Goal: Check status: Check status

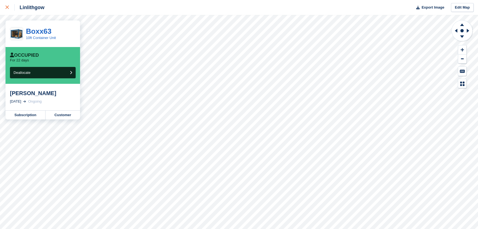
click at [9, 10] on div at bounding box center [10, 7] width 9 height 7
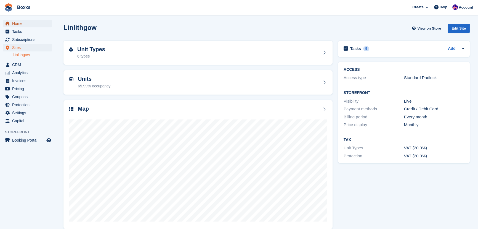
click at [18, 24] on span "Home" at bounding box center [28, 24] width 33 height 8
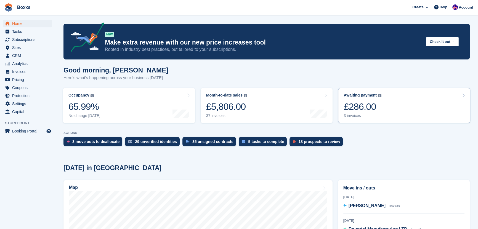
click at [411, 103] on link "Awaiting payment The total outstanding balance on all open invoices. £286.00 3 …" at bounding box center [404, 105] width 132 height 35
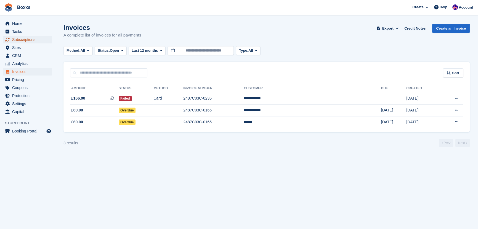
click at [24, 39] on span "Subscriptions" at bounding box center [28, 40] width 33 height 8
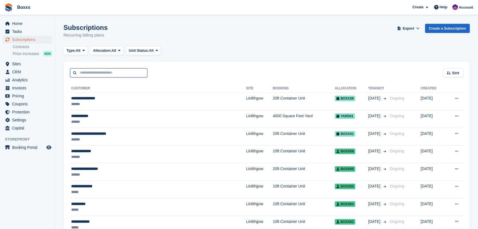
click at [105, 75] on input "text" at bounding box center [108, 72] width 77 height 9
type input "*"
click at [255, 48] on div "Type: All All Upcoming Previous Active Ending Allocation: All All Allocated Una…" at bounding box center [267, 50] width 406 height 9
click at [21, 23] on span "Home" at bounding box center [28, 24] width 33 height 8
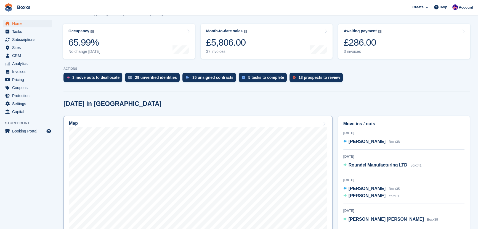
scroll to position [75, 0]
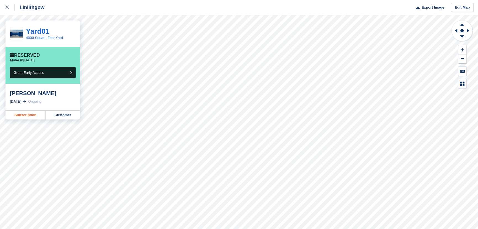
click at [19, 118] on link "Subscription" at bounding box center [26, 114] width 40 height 9
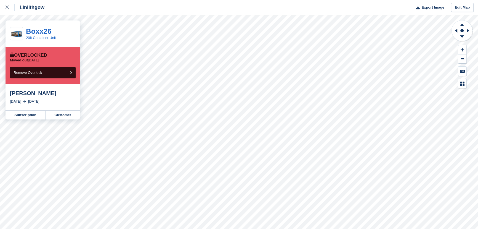
drag, startPoint x: 52, startPoint y: 57, endPoint x: 24, endPoint y: 54, distance: 28.9
click at [24, 54] on div "Overlocked" at bounding box center [43, 55] width 66 height 6
click at [27, 115] on link "Subscription" at bounding box center [26, 114] width 40 height 9
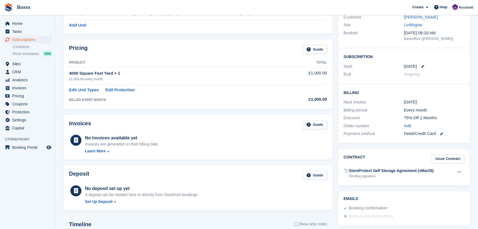
scroll to position [150, 0]
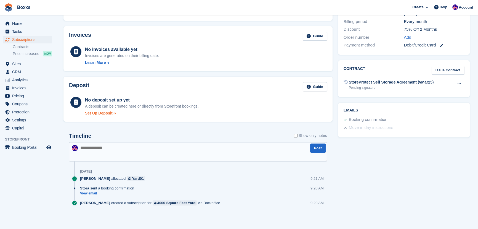
click at [103, 113] on div "Set Up Deposit" at bounding box center [99, 113] width 28 height 6
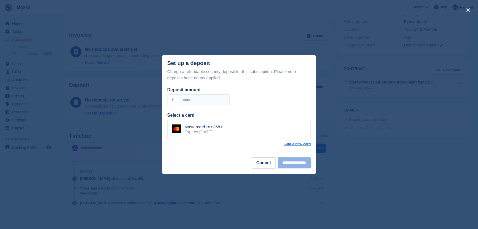
click at [142, 32] on div "close" at bounding box center [239, 114] width 478 height 229
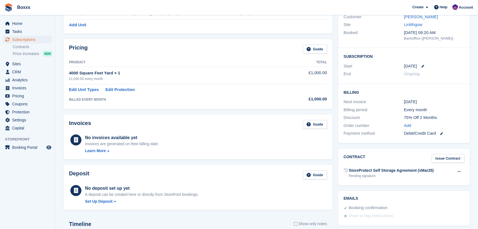
scroll to position [0, 0]
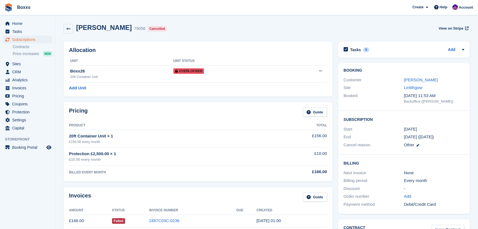
drag, startPoint x: 223, startPoint y: 33, endPoint x: 226, endPoint y: 32, distance: 2.8
click at [223, 33] on div "Greg van Dyk 79056 Cancelled View on Stripe" at bounding box center [267, 29] width 406 height 10
click at [220, 49] on h2 "Allocation" at bounding box center [198, 50] width 258 height 6
drag, startPoint x: 184, startPoint y: 29, endPoint x: 80, endPoint y: 30, distance: 104.1
click at [80, 30] on div "Greg van Dyk 79056 Cancelled View on Stripe" at bounding box center [267, 29] width 406 height 10
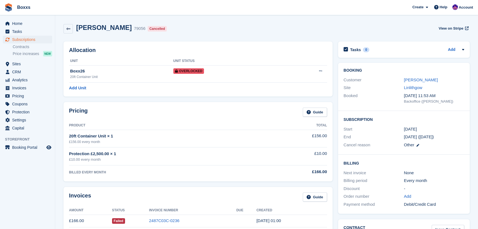
click at [80, 30] on h2 "Greg van Dyk" at bounding box center [104, 27] width 56 height 7
drag, startPoint x: 77, startPoint y: 29, endPoint x: 177, endPoint y: 30, distance: 100.0
click at [177, 30] on div "Greg van Dyk 79056 Cancelled View on Stripe" at bounding box center [267, 29] width 406 height 10
drag, startPoint x: 177, startPoint y: 30, endPoint x: 82, endPoint y: 30, distance: 94.7
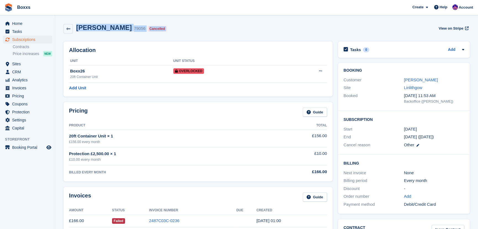
click at [82, 30] on div "Greg van Dyk 79056 Cancelled View on Stripe" at bounding box center [267, 29] width 406 height 10
click at [79, 29] on h2 "[PERSON_NAME]" at bounding box center [104, 27] width 56 height 7
drag, startPoint x: 77, startPoint y: 28, endPoint x: 115, endPoint y: 29, distance: 37.6
click at [115, 29] on h2 "Greg van Dyk" at bounding box center [104, 27] width 56 height 7
click at [200, 33] on div "Greg van Dyk 79056 Cancelled View on Stripe" at bounding box center [267, 29] width 406 height 10
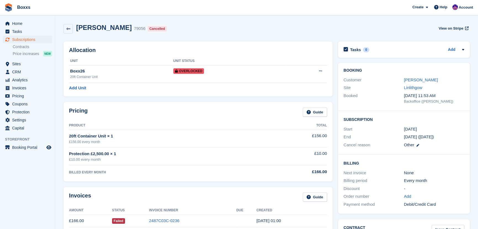
drag, startPoint x: 198, startPoint y: 32, endPoint x: 77, endPoint y: 29, distance: 120.4
click at [77, 29] on div "Greg van Dyk 79056 Cancelled View on Stripe" at bounding box center [267, 29] width 406 height 10
click at [77, 29] on h2 "Greg van Dyk" at bounding box center [104, 27] width 56 height 7
drag, startPoint x: 77, startPoint y: 29, endPoint x: 113, endPoint y: 28, distance: 36.2
click at [113, 28] on h2 "Greg van Dyk" at bounding box center [104, 27] width 56 height 7
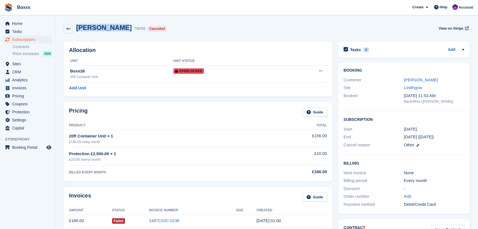
click at [115, 28] on h2 "Greg van Dyk" at bounding box center [104, 27] width 56 height 7
drag, startPoint x: 116, startPoint y: 29, endPoint x: 78, endPoint y: 30, distance: 38.1
click at [78, 30] on h2 "Greg van Dyk" at bounding box center [104, 27] width 56 height 7
drag, startPoint x: 77, startPoint y: 28, endPoint x: 116, endPoint y: 27, distance: 38.9
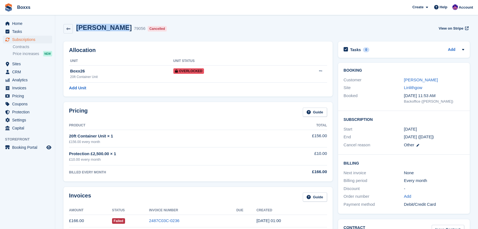
click at [116, 27] on h2 "Greg van Dyk" at bounding box center [104, 27] width 56 height 7
click at [106, 30] on h2 "Greg van Dyk" at bounding box center [104, 27] width 56 height 7
drag, startPoint x: 116, startPoint y: 29, endPoint x: 95, endPoint y: 29, distance: 21.3
click at [95, 29] on h2 "Greg van Dyk" at bounding box center [104, 27] width 56 height 7
drag, startPoint x: 76, startPoint y: 27, endPoint x: 116, endPoint y: 28, distance: 39.5
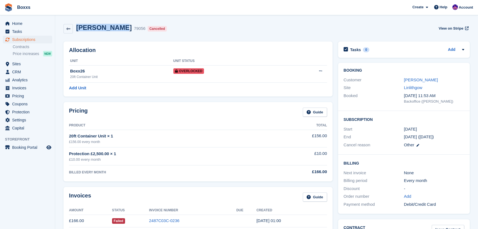
click at [116, 28] on h2 "Greg van Dyk" at bounding box center [104, 27] width 56 height 7
click at [168, 32] on div "Greg van Dyk 79056 Cancelled View on Stripe" at bounding box center [267, 29] width 406 height 10
drag, startPoint x: 170, startPoint y: 28, endPoint x: 76, endPoint y: 30, distance: 93.9
click at [76, 30] on div "Greg van Dyk 79056 Cancelled View on Stripe" at bounding box center [267, 29] width 406 height 10
click at [77, 30] on h2 "Greg van Dyk" at bounding box center [104, 27] width 56 height 7
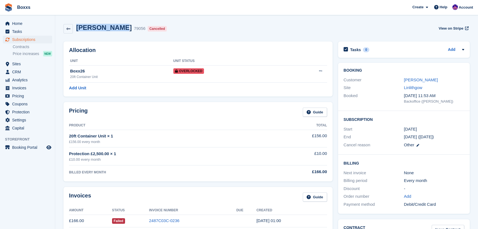
drag, startPoint x: 77, startPoint y: 29, endPoint x: 115, endPoint y: 25, distance: 38.0
click at [115, 25] on h2 "Greg van Dyk" at bounding box center [104, 27] width 56 height 7
click at [116, 28] on h2 "Greg van Dyk" at bounding box center [104, 27] width 56 height 7
drag, startPoint x: 116, startPoint y: 28, endPoint x: 82, endPoint y: 31, distance: 34.1
click at [82, 31] on h2 "Greg van Dyk" at bounding box center [104, 27] width 56 height 7
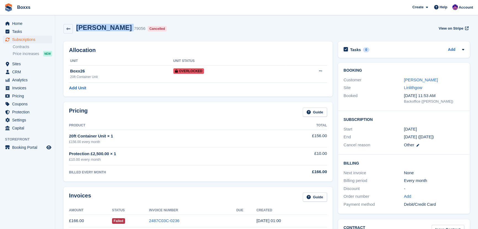
click at [81, 30] on h2 "Greg van Dyk" at bounding box center [104, 27] width 56 height 7
drag, startPoint x: 78, startPoint y: 29, endPoint x: 116, endPoint y: 28, distance: 37.8
click at [116, 28] on h2 "Greg van Dyk" at bounding box center [104, 27] width 56 height 7
click at [216, 28] on div "Greg van Dyk 79056 Cancelled View on Stripe" at bounding box center [267, 29] width 406 height 10
drag, startPoint x: 116, startPoint y: 28, endPoint x: 78, endPoint y: 28, distance: 38.4
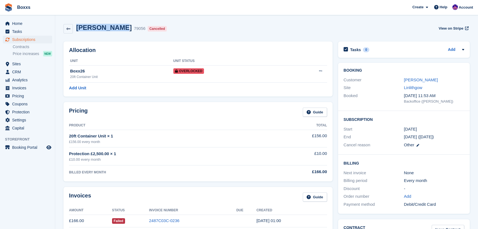
click at [78, 28] on h2 "Greg van Dyk" at bounding box center [104, 27] width 56 height 7
click at [184, 27] on div "Greg van Dyk 79056 Cancelled View on Stripe" at bounding box center [267, 29] width 406 height 10
click at [239, 28] on div "Greg van Dyk 79056 Cancelled View on Stripe" at bounding box center [267, 29] width 406 height 10
click at [287, 30] on div "Greg van Dyk 79056 Cancelled View on Stripe" at bounding box center [267, 29] width 406 height 10
click at [266, 28] on div "Greg van Dyk 79056 Cancelled View on Stripe" at bounding box center [267, 29] width 406 height 10
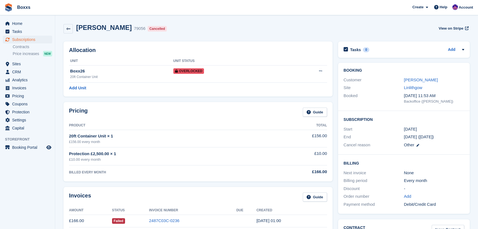
click at [228, 23] on div "Greg van Dyk 79056 Cancelled View on Stripe" at bounding box center [267, 30] width 412 height 18
drag, startPoint x: 92, startPoint y: 51, endPoint x: 75, endPoint y: 52, distance: 16.7
click at [75, 52] on h2 "Allocation" at bounding box center [198, 50] width 258 height 6
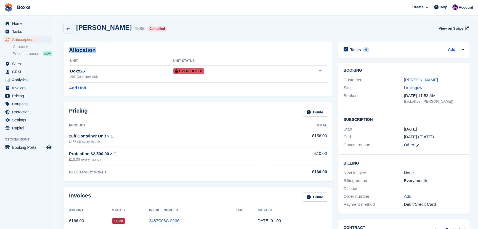
click at [75, 52] on h2 "Allocation" at bounding box center [198, 50] width 258 height 6
click at [79, 50] on h2 "Allocation" at bounding box center [198, 50] width 258 height 6
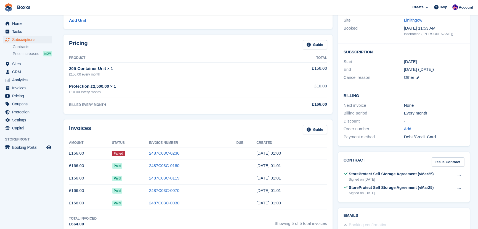
scroll to position [75, 0]
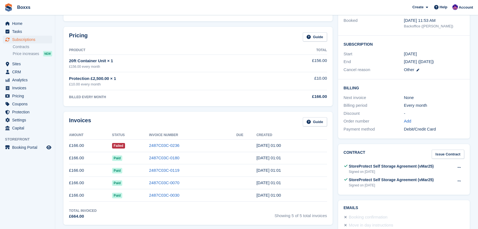
drag, startPoint x: 243, startPoint y: 147, endPoint x: 290, endPoint y: 146, distance: 47.2
click at [290, 146] on tr "£166.00 Failed 2487C03C-0236 18 Aug, 01:00" at bounding box center [198, 145] width 258 height 12
click at [292, 146] on td "18 Aug, 01:00" at bounding box center [292, 145] width 71 height 12
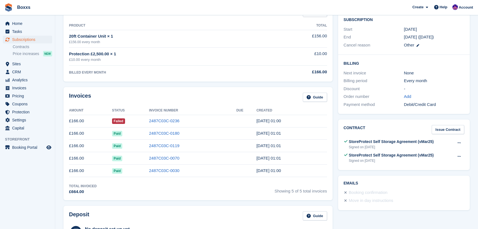
scroll to position [100, 0]
click at [175, 131] on link "2487C03C-0180" at bounding box center [164, 132] width 30 height 5
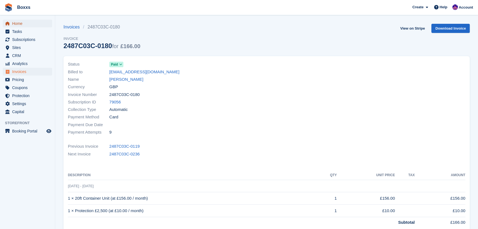
click at [21, 25] on span "Home" at bounding box center [28, 24] width 33 height 8
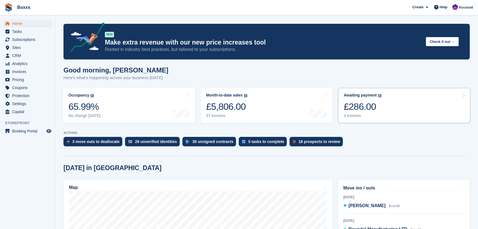
click at [396, 109] on link "Awaiting payment The total outstanding balance on all open invoices. £286.00 3 …" at bounding box center [404, 105] width 132 height 35
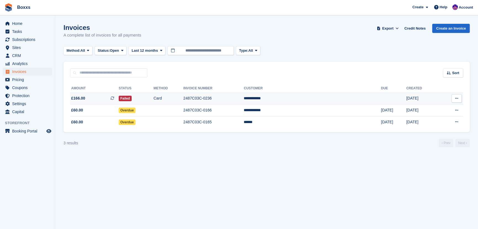
click at [154, 99] on td "Failed" at bounding box center [136, 99] width 35 height 12
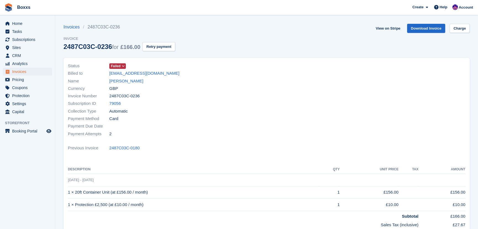
click at [246, 47] on div "Invoices 2487C03C-0236 Invoice 2487C03C-0236 for £166.00 Retry payment View on …" at bounding box center [267, 41] width 406 height 34
drag, startPoint x: 137, startPoint y: 23, endPoint x: 60, endPoint y: 27, distance: 76.6
click at [60, 27] on section "Invoices 2487C03C-0236 Invoice 2487C03C-0236 for £166.00 Retry payment View on …" at bounding box center [266, 162] width 423 height 325
click at [64, 17] on section "Invoices 2487C03C-0236 Invoice 2487C03C-0236 for £166.00 Retry payment View on …" at bounding box center [266, 162] width 423 height 325
drag, startPoint x: 83, startPoint y: 30, endPoint x: 144, endPoint y: 32, distance: 61.1
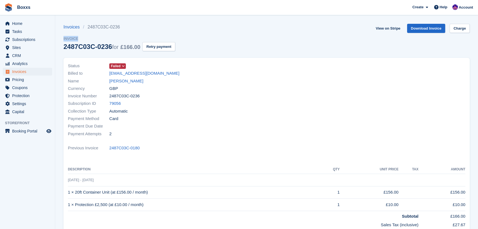
click at [145, 35] on section "Invoices 2487C03C-0236 Invoice 2487C03C-0236 for £166.00 Retry payment View on …" at bounding box center [266, 162] width 423 height 325
click at [144, 32] on div "Invoices 2487C03C-0236 Invoice 2487C03C-0236 for £166.00 Retry payment" at bounding box center [120, 41] width 112 height 34
click at [269, 36] on div "Invoices 2487C03C-0236 Invoice 2487C03C-0236 for £166.00 Retry payment View on …" at bounding box center [267, 41] width 406 height 34
drag, startPoint x: 204, startPoint y: 46, endPoint x: 60, endPoint y: 28, distance: 144.4
click at [60, 28] on section "Invoices 2487C03C-0236 Invoice 2487C03C-0236 for £166.00 Retry payment View on …" at bounding box center [266, 162] width 423 height 325
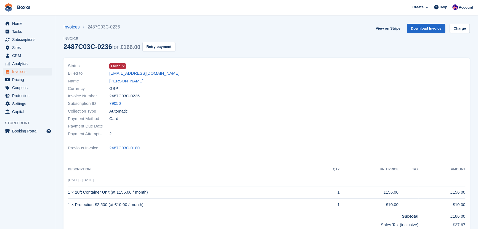
click at [60, 28] on section "Invoices 2487C03C-0236 Invoice 2487C03C-0236 for £166.00 Retry payment View on …" at bounding box center [266, 162] width 423 height 325
drag, startPoint x: 60, startPoint y: 28, endPoint x: 132, endPoint y: 29, distance: 71.8
click at [132, 29] on section "Invoices 2487C03C-0236 Invoice 2487C03C-0236 for £166.00 Retry payment View on …" at bounding box center [266, 162] width 423 height 325
click at [132, 29] on ul "Invoices 2487C03C-0236" at bounding box center [120, 27] width 112 height 7
drag, startPoint x: 125, startPoint y: 27, endPoint x: 96, endPoint y: 28, distance: 29.6
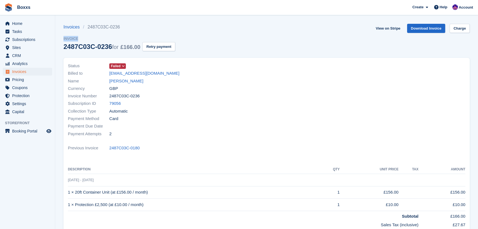
click at [96, 28] on ul "Invoices 2487C03C-0236" at bounding box center [120, 27] width 112 height 7
click at [96, 28] on li "2487C03C-0236" at bounding box center [103, 27] width 40 height 7
click at [94, 28] on li "2487C03C-0236" at bounding box center [103, 27] width 40 height 7
click at [126, 27] on ul "Invoices 2487C03C-0236" at bounding box center [120, 27] width 112 height 7
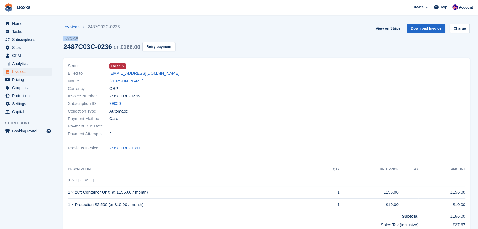
drag, startPoint x: 89, startPoint y: 49, endPoint x: 101, endPoint y: 47, distance: 11.4
click at [101, 47] on div "2487C03C-0236 for £166.00" at bounding box center [102, 46] width 77 height 7
click at [106, 47] on div "2487C03C-0236 for £166.00" at bounding box center [102, 46] width 77 height 7
drag, startPoint x: 110, startPoint y: 46, endPoint x: 60, endPoint y: 46, distance: 49.4
click at [60, 46] on section "Invoices 2487C03C-0236 Invoice 2487C03C-0236 for £166.00 Retry payment View on …" at bounding box center [266, 162] width 423 height 325
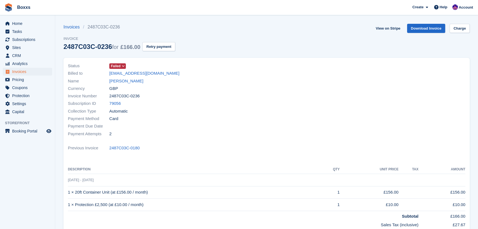
click at [232, 37] on div "Invoices 2487C03C-0236 Invoice 2487C03C-0236 for £166.00 Retry payment View on …" at bounding box center [267, 41] width 406 height 34
click at [14, 20] on span "Home" at bounding box center [28, 24] width 33 height 8
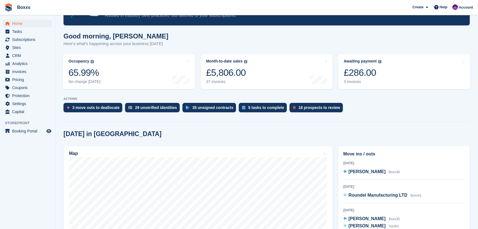
scroll to position [100, 0]
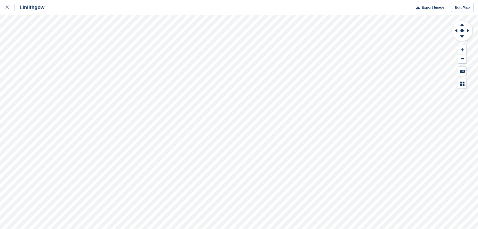
click at [54, 10] on div "Linlithgow Export Image Edit Map" at bounding box center [239, 7] width 478 height 15
click at [2, 6] on link at bounding box center [7, 7] width 15 height 15
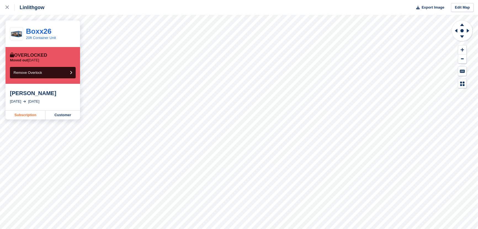
click at [20, 115] on link "Subscription" at bounding box center [26, 114] width 40 height 9
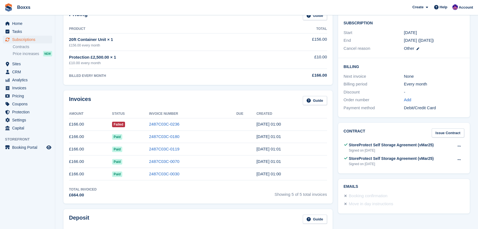
scroll to position [100, 0]
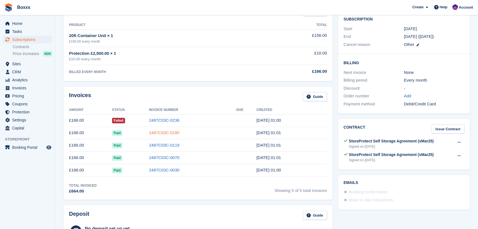
click at [167, 132] on link "2487C03C-0180" at bounding box center [164, 132] width 30 height 5
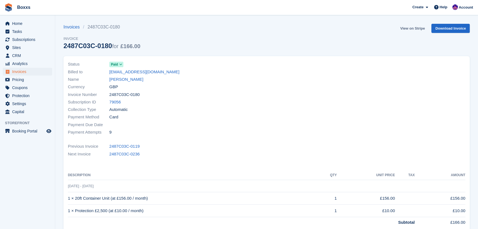
click at [408, 28] on link "View on Stripe" at bounding box center [412, 28] width 29 height 9
click at [118, 81] on link "[PERSON_NAME]" at bounding box center [126, 79] width 34 height 6
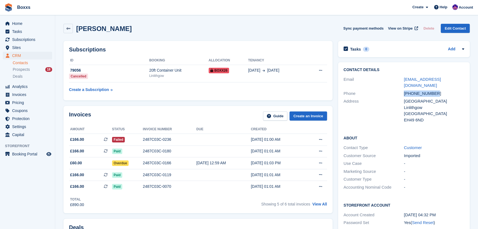
drag, startPoint x: 398, startPoint y: 86, endPoint x: 439, endPoint y: 90, distance: 41.3
click at [439, 90] on div "Phone +447919621083" at bounding box center [404, 93] width 121 height 8
click at [438, 90] on div "+447919621083" at bounding box center [434, 93] width 60 height 6
drag, startPoint x: 440, startPoint y: 87, endPoint x: 401, endPoint y: 90, distance: 39.0
click at [402, 90] on div "Phone +447919621083" at bounding box center [404, 93] width 121 height 8
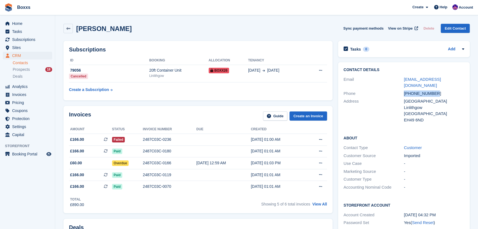
click at [401, 90] on div "Phone" at bounding box center [374, 93] width 60 height 6
drag, startPoint x: 401, startPoint y: 90, endPoint x: 426, endPoint y: 89, distance: 24.6
click at [426, 89] on div "Phone +447919621083" at bounding box center [404, 93] width 121 height 8
click at [200, 35] on div "Greg van Dyk Sync payment methods View on Stripe Delete Edit Contact" at bounding box center [267, 29] width 412 height 17
click at [200, 33] on div "Greg van Dyk Sync payment methods View on Stripe Delete Edit Contact" at bounding box center [267, 29] width 412 height 17
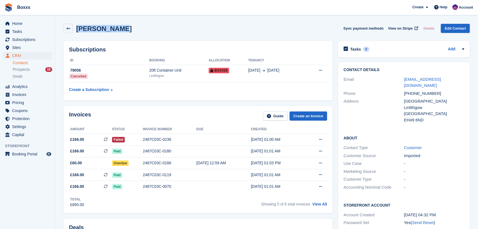
drag, startPoint x: 121, startPoint y: 29, endPoint x: 76, endPoint y: 30, distance: 45.3
click at [76, 30] on div "Greg van Dyk Sync payment methods View on Stripe Delete Edit Contact" at bounding box center [267, 28] width 406 height 9
click at [84, 30] on h2 "Greg van Dyk" at bounding box center [104, 28] width 56 height 7
drag, startPoint x: 77, startPoint y: 29, endPoint x: 132, endPoint y: 29, distance: 54.7
click at [132, 29] on div "Greg van Dyk Sync payment methods View on Stripe Delete Edit Contact" at bounding box center [267, 28] width 406 height 9
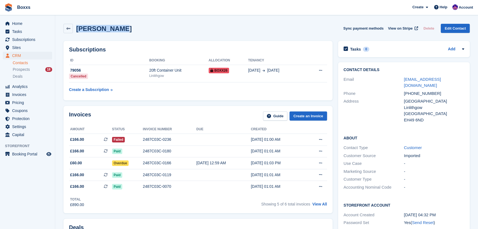
click at [132, 29] on div "Greg van Dyk Sync payment methods View on Stripe Delete Edit Contact" at bounding box center [267, 28] width 406 height 9
drag, startPoint x: 132, startPoint y: 29, endPoint x: 83, endPoint y: 30, distance: 48.6
click at [83, 30] on div "Greg van Dyk Sync payment methods View on Stripe Delete Edit Contact" at bounding box center [267, 28] width 406 height 9
click at [83, 30] on h2 "Greg van Dyk" at bounding box center [104, 28] width 56 height 7
drag, startPoint x: 78, startPoint y: 30, endPoint x: 124, endPoint y: 33, distance: 45.7
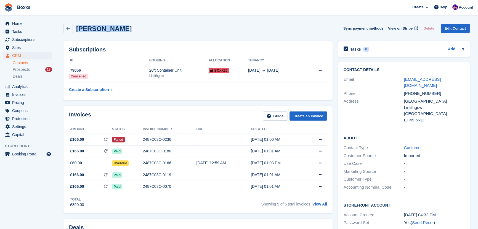
click at [124, 33] on div "Greg van Dyk Sync payment methods View on Stripe Delete Edit Contact" at bounding box center [267, 28] width 406 height 9
click at [123, 31] on div "Greg van Dyk Sync payment methods View on Stripe Delete Edit Contact" at bounding box center [267, 28] width 406 height 9
drag, startPoint x: 122, startPoint y: 29, endPoint x: 109, endPoint y: 30, distance: 13.6
click at [109, 30] on div "Greg van Dyk Sync payment methods View on Stripe Delete Edit Contact" at bounding box center [267, 28] width 406 height 9
click at [229, 33] on div "Greg van Dyk Sync payment methods View on Stripe Delete Edit Contact" at bounding box center [267, 29] width 412 height 17
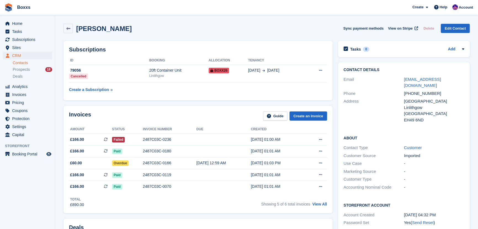
click at [180, 118] on div "Invoices Guide Create an Invoice" at bounding box center [198, 117] width 258 height 12
click at [215, 23] on div "Greg van Dyk Sync payment methods View on Stripe Delete Edit Contact" at bounding box center [267, 29] width 412 height 17
click at [226, 33] on div "Greg van Dyk Sync payment methods View on Stripe Delete Edit Contact" at bounding box center [267, 28] width 406 height 9
drag, startPoint x: 136, startPoint y: 25, endPoint x: 77, endPoint y: 28, distance: 58.6
click at [77, 28] on div "Greg van Dyk Sync payment methods View on Stripe Delete Edit Contact" at bounding box center [267, 28] width 406 height 9
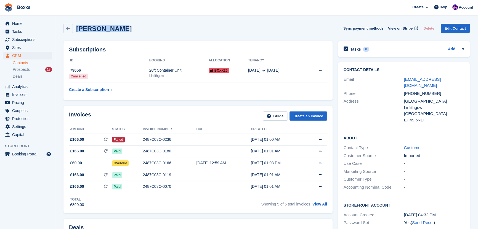
click at [194, 31] on div "Greg van Dyk Sync payment methods View on Stripe Delete Edit Contact" at bounding box center [267, 28] width 406 height 9
drag, startPoint x: 130, startPoint y: 28, endPoint x: 79, endPoint y: 30, distance: 50.9
click at [79, 30] on div "Greg van Dyk Sync payment methods View on Stripe Delete Edit Contact" at bounding box center [267, 28] width 406 height 9
click at [79, 30] on h2 "Greg van Dyk" at bounding box center [104, 28] width 56 height 7
drag, startPoint x: 78, startPoint y: 30, endPoint x: 126, endPoint y: 30, distance: 48.0
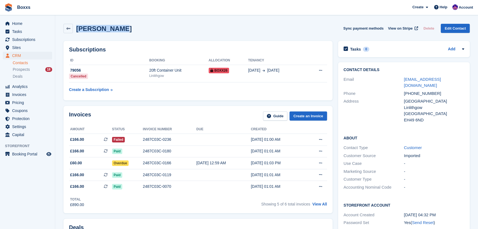
click at [126, 30] on div "Greg van Dyk Sync payment methods View on Stripe Delete Edit Contact" at bounding box center [267, 28] width 406 height 9
drag, startPoint x: 127, startPoint y: 29, endPoint x: 77, endPoint y: 30, distance: 50.0
click at [77, 30] on div "Greg van Dyk Sync payment methods View on Stripe Delete Edit Contact" at bounding box center [267, 28] width 406 height 9
click at [77, 30] on h2 "Greg van Dyk" at bounding box center [104, 28] width 56 height 7
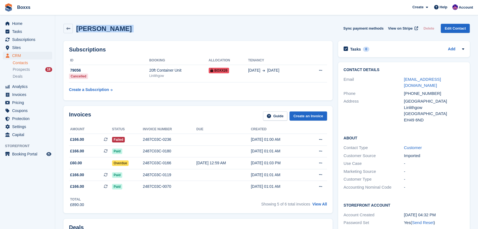
drag, startPoint x: 77, startPoint y: 30, endPoint x: 118, endPoint y: 32, distance: 40.4
click at [117, 31] on div "Greg van Dyk Sync payment methods View on Stripe Delete Edit Contact" at bounding box center [267, 28] width 406 height 9
click at [120, 33] on div "Greg van Dyk Sync payment methods View on Stripe Delete Edit Contact" at bounding box center [267, 28] width 406 height 9
click at [258, 30] on div "Greg van Dyk Sync payment methods View on Stripe Delete Edit Contact" at bounding box center [267, 28] width 406 height 9
click at [177, 36] on div "Greg van Dyk Sync payment methods View on Stripe Delete Edit Contact" at bounding box center [267, 29] width 412 height 17
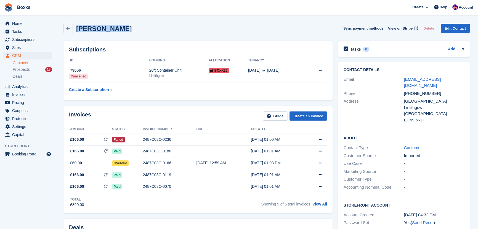
drag, startPoint x: 149, startPoint y: 28, endPoint x: 77, endPoint y: 30, distance: 71.3
click at [77, 30] on div "Greg van Dyk Sync payment methods View on Stripe Delete Edit Contact" at bounding box center [267, 28] width 406 height 9
click at [77, 30] on h2 "Greg van Dyk" at bounding box center [104, 28] width 56 height 7
drag, startPoint x: 77, startPoint y: 30, endPoint x: 133, endPoint y: 32, distance: 56.1
click at [133, 32] on div "Greg van Dyk Sync payment methods View on Stripe Delete Edit Contact" at bounding box center [267, 28] width 406 height 9
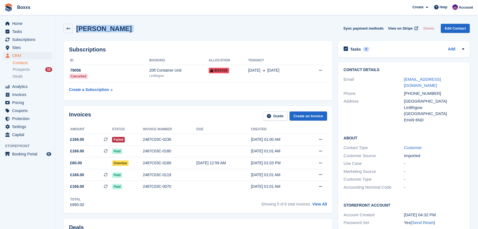
click at [133, 32] on div "Greg van Dyk Sync payment methods View on Stripe Delete Edit Contact" at bounding box center [267, 28] width 406 height 9
drag, startPoint x: 132, startPoint y: 28, endPoint x: 78, endPoint y: 29, distance: 54.1
click at [78, 29] on div "Greg van Dyk Sync payment methods View on Stripe Delete Edit Contact" at bounding box center [267, 28] width 406 height 9
click at [213, 22] on div "Greg van Dyk Sync payment methods View on Stripe Delete Edit Contact" at bounding box center [267, 29] width 412 height 17
click at [221, 23] on div "Greg van Dyk Sync payment methods View on Stripe Delete Edit Contact" at bounding box center [267, 29] width 412 height 17
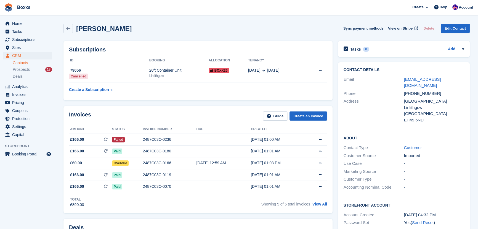
click at [139, 32] on div "Greg van Dyk Sync payment methods View on Stripe Delete Edit Contact" at bounding box center [267, 28] width 406 height 9
drag, startPoint x: 148, startPoint y: 32, endPoint x: 93, endPoint y: 28, distance: 55.4
click at [93, 28] on div "Greg van Dyk Sync payment methods View on Stripe Delete Edit Contact" at bounding box center [267, 28] width 406 height 9
click at [93, 28] on h2 "Greg van Dyk" at bounding box center [104, 28] width 56 height 7
drag, startPoint x: 93, startPoint y: 29, endPoint x: 103, endPoint y: 30, distance: 10.1
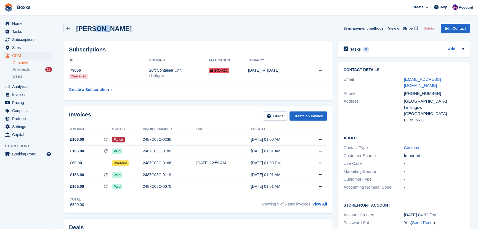
click at [103, 30] on h2 "Greg van Dyk" at bounding box center [104, 28] width 56 height 7
drag, startPoint x: 105, startPoint y: 30, endPoint x: 118, endPoint y: 30, distance: 13.3
click at [118, 30] on div "Greg van Dyk Sync payment methods View on Stripe Delete Edit Contact" at bounding box center [267, 28] width 406 height 9
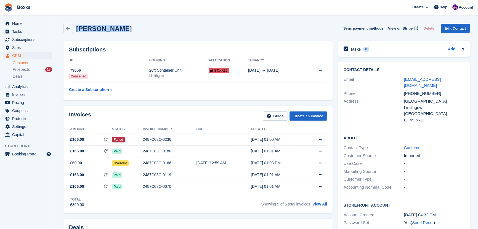
drag, startPoint x: 121, startPoint y: 29, endPoint x: 77, endPoint y: 30, distance: 44.2
click at [77, 30] on div "Greg van Dyk Sync payment methods View on Stripe Delete Edit Contact" at bounding box center [267, 28] width 406 height 9
click at [77, 30] on h2 "Greg van Dyk" at bounding box center [104, 28] width 56 height 7
drag, startPoint x: 77, startPoint y: 30, endPoint x: 116, endPoint y: 30, distance: 39.2
click at [116, 30] on h2 "Greg van Dyk" at bounding box center [104, 28] width 56 height 7
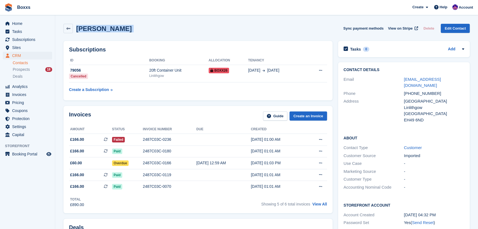
click at [116, 30] on h2 "Greg van Dyk" at bounding box center [104, 28] width 56 height 7
click at [120, 30] on div "Greg van Dyk Sync payment methods View on Stripe Delete Edit Contact" at bounding box center [267, 28] width 406 height 9
drag, startPoint x: 115, startPoint y: 30, endPoint x: 94, endPoint y: 29, distance: 21.0
click at [94, 29] on div "Greg van Dyk Sync payment methods View on Stripe Delete Edit Contact" at bounding box center [267, 28] width 406 height 9
click at [94, 29] on h2 "Greg van Dyk" at bounding box center [104, 28] width 56 height 7
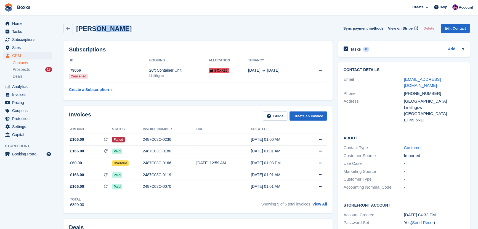
drag, startPoint x: 93, startPoint y: 29, endPoint x: 117, endPoint y: 31, distance: 23.8
click at [117, 31] on div "Greg van Dyk Sync payment methods View on Stripe Delete Edit Contact" at bounding box center [267, 28] width 406 height 9
click at [118, 31] on div "Greg van Dyk Sync payment methods View on Stripe Delete Edit Contact" at bounding box center [267, 28] width 406 height 9
drag, startPoint x: 117, startPoint y: 30, endPoint x: 93, endPoint y: 31, distance: 24.0
click at [93, 31] on div "Greg van Dyk Sync payment methods View on Stripe Delete Edit Contact" at bounding box center [267, 28] width 406 height 9
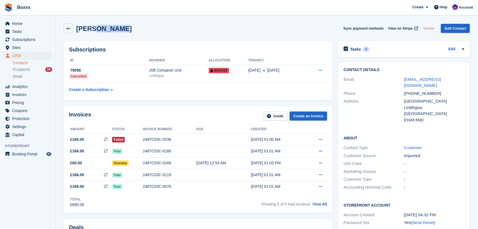
click at [93, 31] on h2 "Greg van Dyk" at bounding box center [104, 28] width 56 height 7
drag, startPoint x: 93, startPoint y: 31, endPoint x: 115, endPoint y: 30, distance: 21.3
click at [114, 31] on h2 "Greg van Dyk" at bounding box center [104, 28] width 56 height 7
click at [115, 30] on h2 "Greg van Dyk" at bounding box center [104, 28] width 56 height 7
click at [117, 30] on div "Greg van Dyk Sync payment methods View on Stripe Delete Edit Contact" at bounding box center [267, 28] width 406 height 9
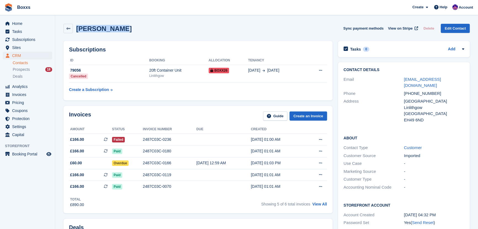
drag, startPoint x: 118, startPoint y: 29, endPoint x: 77, endPoint y: 29, distance: 40.6
click at [77, 29] on div "Greg van Dyk Sync payment methods View on Stripe Delete Edit Contact" at bounding box center [267, 28] width 406 height 9
click at [77, 29] on h2 "Greg van Dyk" at bounding box center [104, 28] width 56 height 7
drag, startPoint x: 77, startPoint y: 29, endPoint x: 114, endPoint y: 31, distance: 37.1
click at [114, 31] on h2 "Greg van Dyk" at bounding box center [104, 28] width 56 height 7
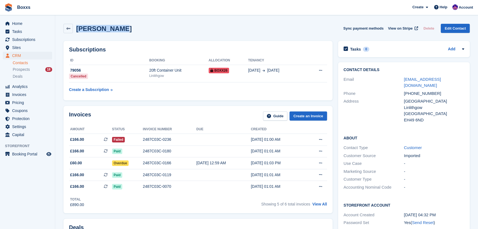
click at [114, 31] on h2 "Greg van Dyk" at bounding box center [104, 28] width 56 height 7
drag, startPoint x: 116, startPoint y: 30, endPoint x: 94, endPoint y: 28, distance: 22.4
click at [94, 28] on h2 "Greg van Dyk" at bounding box center [104, 28] width 56 height 7
drag, startPoint x: 94, startPoint y: 28, endPoint x: 113, endPoint y: 30, distance: 19.1
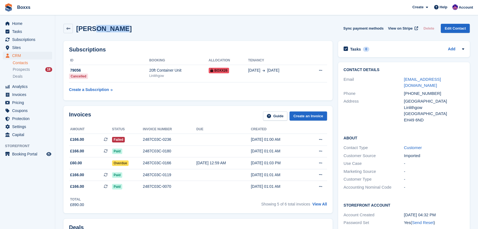
click at [113, 30] on h2 "Greg van Dyk" at bounding box center [104, 28] width 56 height 7
click at [115, 30] on h2 "Greg van Dyk" at bounding box center [104, 28] width 56 height 7
drag, startPoint x: 116, startPoint y: 30, endPoint x: 97, endPoint y: 29, distance: 18.8
click at [97, 29] on h2 "Greg van Dyk" at bounding box center [104, 28] width 56 height 7
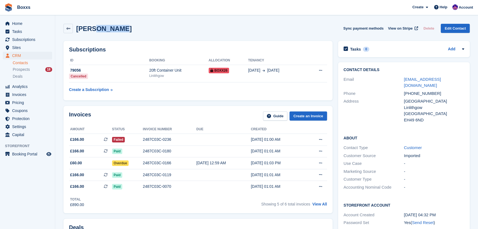
drag, startPoint x: 93, startPoint y: 30, endPoint x: 116, endPoint y: 30, distance: 23.2
click at [116, 30] on h2 "Greg van Dyk" at bounding box center [104, 28] width 56 height 7
drag, startPoint x: 116, startPoint y: 30, endPoint x: 97, endPoint y: 30, distance: 19.1
click at [97, 30] on h2 "Greg van Dyk" at bounding box center [104, 28] width 56 height 7
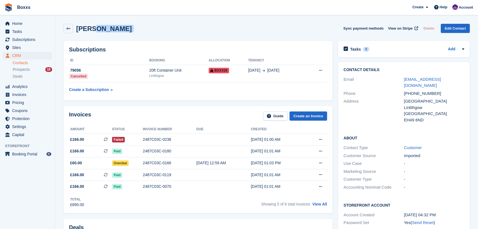
click at [97, 30] on h2 "Greg van Dyk" at bounding box center [104, 28] width 56 height 7
drag, startPoint x: 94, startPoint y: 30, endPoint x: 110, endPoint y: 30, distance: 16.3
click at [110, 30] on h2 "Greg van Dyk" at bounding box center [104, 28] width 56 height 7
click at [111, 30] on h2 "Greg van Dyk" at bounding box center [104, 28] width 56 height 7
drag, startPoint x: 115, startPoint y: 29, endPoint x: 93, endPoint y: 28, distance: 22.4
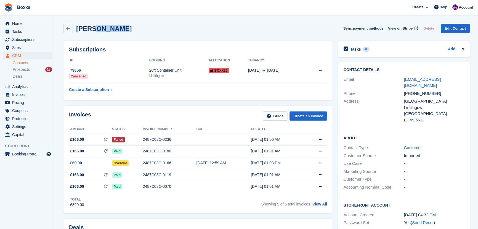
click at [93, 28] on h2 "Greg van Dyk" at bounding box center [104, 28] width 56 height 7
drag, startPoint x: 77, startPoint y: 30, endPoint x: 115, endPoint y: 30, distance: 37.6
click at [115, 30] on h2 "Greg van Dyk" at bounding box center [104, 28] width 56 height 7
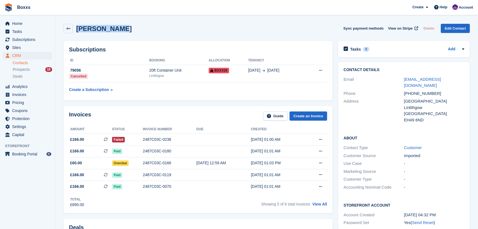
drag, startPoint x: 116, startPoint y: 30, endPoint x: 77, endPoint y: 29, distance: 38.9
click at [77, 29] on h2 "Greg van Dyk" at bounding box center [104, 28] width 56 height 7
click at [242, 24] on div "Greg van Dyk Sync payment methods View on Stripe Delete Edit Contact" at bounding box center [267, 28] width 406 height 9
click at [241, 26] on div "Greg van Dyk Sync payment methods View on Stripe Delete Edit Contact" at bounding box center [267, 28] width 406 height 9
drag, startPoint x: 155, startPoint y: 30, endPoint x: 77, endPoint y: 31, distance: 77.9
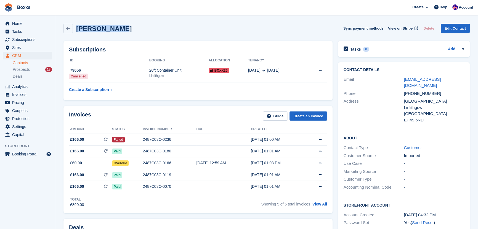
click at [77, 31] on div "Greg van Dyk Sync payment methods View on Stripe Delete Edit Contact" at bounding box center [267, 28] width 406 height 9
click at [77, 31] on h2 "Greg van Dyk" at bounding box center [104, 28] width 56 height 7
drag, startPoint x: 77, startPoint y: 30, endPoint x: 119, endPoint y: 30, distance: 41.7
click at [119, 30] on div "Greg van Dyk Sync payment methods View on Stripe Delete Edit Contact" at bounding box center [267, 28] width 406 height 9
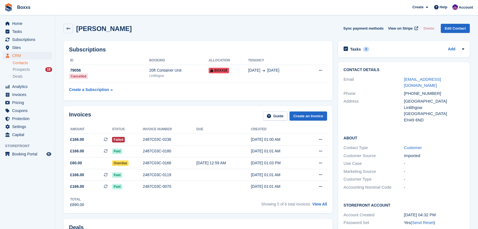
click at [117, 30] on div "Greg van Dyk Sync payment methods View on Stripe Delete Edit Contact" at bounding box center [267, 28] width 406 height 9
drag, startPoint x: 117, startPoint y: 30, endPoint x: 86, endPoint y: 30, distance: 31.5
click at [86, 30] on div "Greg van Dyk Sync payment methods View on Stripe Delete Edit Contact" at bounding box center [267, 28] width 406 height 9
click at [78, 31] on h2 "Greg van Dyk" at bounding box center [104, 28] width 56 height 7
drag, startPoint x: 77, startPoint y: 30, endPoint x: 115, endPoint y: 28, distance: 38.2
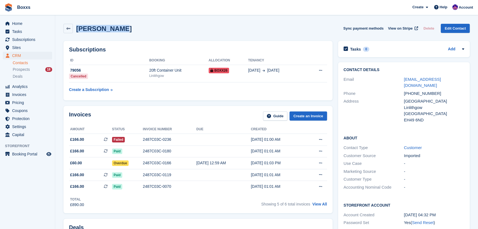
click at [115, 28] on h2 "Greg van Dyk" at bounding box center [104, 28] width 56 height 7
drag, startPoint x: 115, startPoint y: 30, endPoint x: 94, endPoint y: 28, distance: 21.6
click at [94, 28] on h2 "Greg van Dyk" at bounding box center [104, 28] width 56 height 7
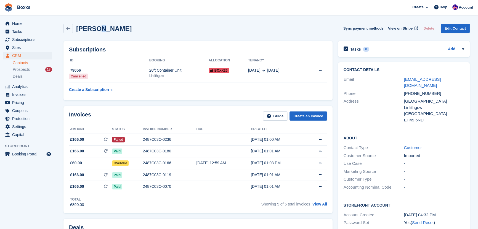
drag, startPoint x: 96, startPoint y: 29, endPoint x: 100, endPoint y: 29, distance: 4.7
click at [100, 29] on h2 "Greg van Dyk" at bounding box center [104, 28] width 56 height 7
drag, startPoint x: 101, startPoint y: 29, endPoint x: 110, endPoint y: 29, distance: 9.7
click at [110, 29] on h2 "Greg van Dyk" at bounding box center [104, 28] width 56 height 7
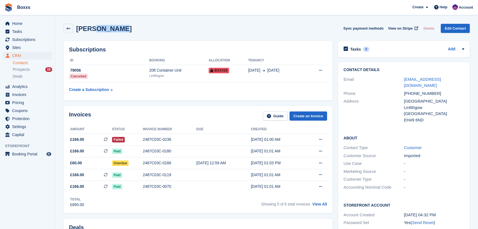
click at [117, 29] on div "Greg van Dyk Sync payment methods View on Stripe Delete Edit Contact" at bounding box center [267, 28] width 406 height 9
drag, startPoint x: 117, startPoint y: 29, endPoint x: 89, endPoint y: 29, distance: 27.6
click at [96, 28] on div "Greg van Dyk Sync payment methods View on Stripe Delete Edit Contact" at bounding box center [267, 28] width 406 height 9
drag, startPoint x: 77, startPoint y: 29, endPoint x: 119, endPoint y: 29, distance: 42.5
click at [119, 29] on div "Greg van Dyk Sync payment methods View on Stripe Delete Edit Contact" at bounding box center [267, 28] width 406 height 9
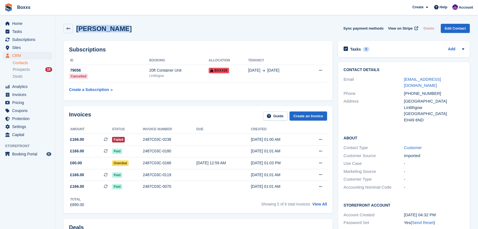
click at [119, 29] on div "Greg van Dyk Sync payment methods View on Stripe Delete Edit Contact" at bounding box center [267, 28] width 406 height 9
drag, startPoint x: 120, startPoint y: 29, endPoint x: 78, endPoint y: 29, distance: 42.5
click at [78, 29] on div "Greg van Dyk Sync payment methods View on Stripe Delete Edit Contact" at bounding box center [267, 28] width 406 height 9
click at [78, 29] on h2 "Greg van Dyk" at bounding box center [104, 28] width 56 height 7
drag
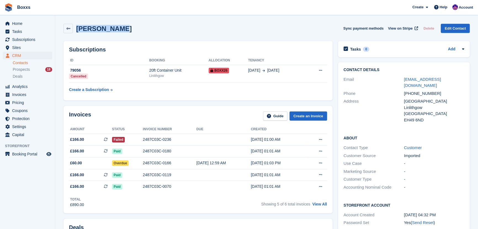
click at [115, 29] on h2 "Greg van Dyk" at bounding box center [104, 28] width 56 height 7
click at [261, 31] on div "Greg van Dyk Sync payment methods View on Stripe Delete Edit Contact" at bounding box center [267, 28] width 406 height 9
click at [324, 205] on link "View All" at bounding box center [320, 204] width 15 height 4
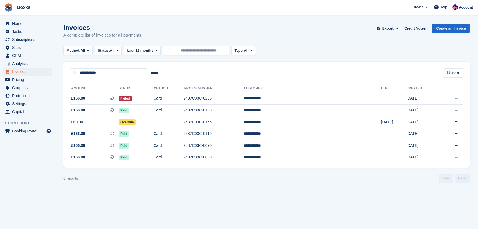
click at [300, 41] on div "Invoices A complete list of invoices for all payments Export Export Invoices Ex…" at bounding box center [267, 34] width 406 height 21
drag, startPoint x: 301, startPoint y: 44, endPoint x: 142, endPoint y: 17, distance: 160.9
click at [142, 17] on section "Invoices A complete list of invoices for all payments Export Export Invoices Ex…" at bounding box center [266, 114] width 423 height 229
drag, startPoint x: 60, startPoint y: 26, endPoint x: 166, endPoint y: 38, distance: 106.1
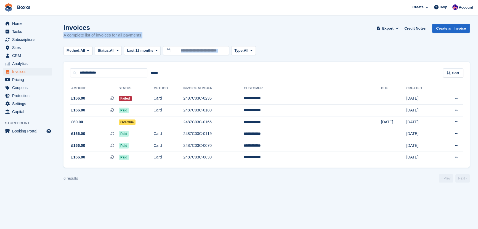
click at [167, 38] on section "Invoices A complete list of invoices for all payments Export Export Invoices Ex…" at bounding box center [266, 114] width 423 height 229
click at [166, 38] on div "Invoices A complete list of invoices for all payments Export Export Invoices Ex…" at bounding box center [267, 34] width 406 height 21
drag, startPoint x: 167, startPoint y: 37, endPoint x: 60, endPoint y: 23, distance: 107.7
click at [60, 23] on section "Invoices A complete list of invoices for all payments Export Export Invoices Ex…" at bounding box center [266, 114] width 423 height 229
click at [62, 27] on section "Invoices A complete list of invoices for all payments Export Export Invoices Ex…" at bounding box center [266, 114] width 423 height 229
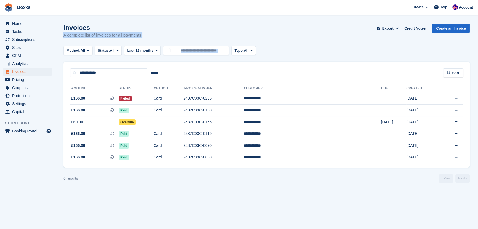
drag, startPoint x: 60, startPoint y: 27, endPoint x: 149, endPoint y: 35, distance: 89.3
click at [149, 35] on section "Invoices A complete list of invoices for all payments Export Export Invoices Ex…" at bounding box center [266, 114] width 423 height 229
click at [150, 35] on div "Invoices A complete list of invoices for all payments Export Export Invoices Ex…" at bounding box center [267, 34] width 406 height 21
drag, startPoint x: 169, startPoint y: 38, endPoint x: 57, endPoint y: 23, distance: 112.7
click at [57, 23] on section "Invoices A complete list of invoices for all payments Export Export Invoices Ex…" at bounding box center [266, 114] width 423 height 229
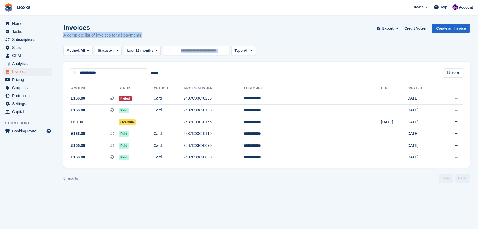
click at [61, 25] on section "Invoices A complete list of invoices for all payments Export Export Invoices Ex…" at bounding box center [266, 114] width 423 height 229
drag, startPoint x: 62, startPoint y: 27, endPoint x: 152, endPoint y: 39, distance: 90.8
click at [152, 39] on section "Invoices A complete list of invoices for all payments Export Export Invoices Ex…" at bounding box center [266, 114] width 423 height 229
click at [152, 39] on div "Invoices A complete list of invoices for all payments Export Export Invoices Ex…" at bounding box center [267, 34] width 406 height 21
drag, startPoint x: 158, startPoint y: 36, endPoint x: 63, endPoint y: 28, distance: 95.6
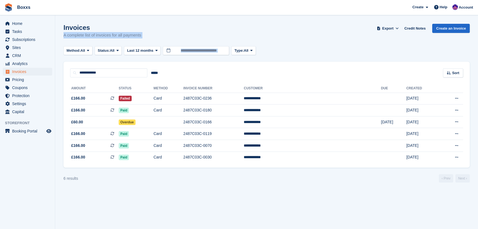
click at [63, 28] on section "Invoices A complete list of invoices for all payments Export Export Invoices Ex…" at bounding box center [266, 114] width 423 height 229
drag, startPoint x: 63, startPoint y: 28, endPoint x: 151, endPoint y: 37, distance: 88.9
click at [151, 37] on section "Invoices A complete list of invoices for all payments Export Export Invoices Ex…" at bounding box center [266, 114] width 423 height 229
click at [151, 37] on div "Invoices A complete list of invoices for all payments Export Export Invoices Ex…" at bounding box center [267, 34] width 406 height 21
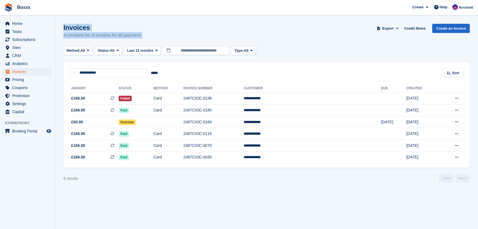
drag, startPoint x: 153, startPoint y: 37, endPoint x: 120, endPoint y: 28, distance: 34.3
click at [121, 29] on div "Invoices A complete list of invoices for all payments Export Export Invoices Ex…" at bounding box center [267, 34] width 406 height 21
click at [98, 30] on h1 "Invoices" at bounding box center [103, 27] width 78 height 7
click at [101, 35] on p "A complete list of invoices for all payments" at bounding box center [103, 35] width 78 height 6
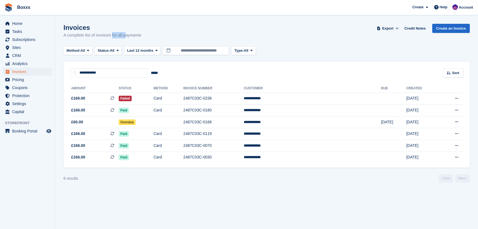
click at [101, 35] on p "A complete list of invoices for all payments" at bounding box center [103, 35] width 78 height 6
click at [113, 35] on p "A complete list of invoices for all payments" at bounding box center [103, 35] width 78 height 6
click at [117, 35] on p "A complete list of invoices for all payments" at bounding box center [103, 35] width 78 height 6
drag, startPoint x: 123, startPoint y: 35, endPoint x: 83, endPoint y: 34, distance: 39.5
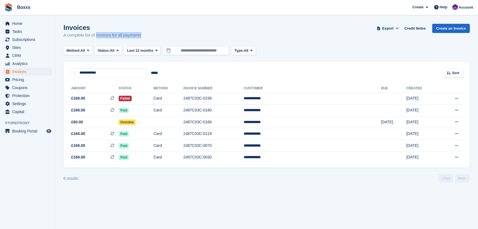
click at [83, 34] on p "A complete list of invoices for all payments" at bounding box center [103, 35] width 78 height 6
drag, startPoint x: 244, startPoint y: 16, endPoint x: 244, endPoint y: 27, distance: 11.0
click at [244, 16] on section "Invoices A complete list of invoices for all payments Export Export Invoices Ex…" at bounding box center [266, 114] width 423 height 229
click at [20, 22] on span "Home" at bounding box center [28, 24] width 33 height 8
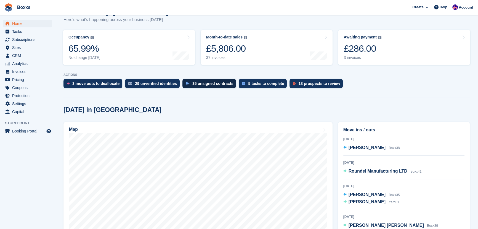
scroll to position [50, 0]
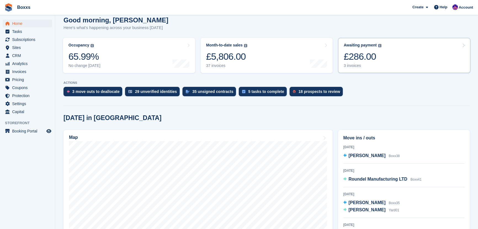
click at [408, 62] on link "Awaiting payment The total outstanding balance on all open invoices. £286.00 3 …" at bounding box center [404, 55] width 132 height 35
